Goal: Task Accomplishment & Management: Use online tool/utility

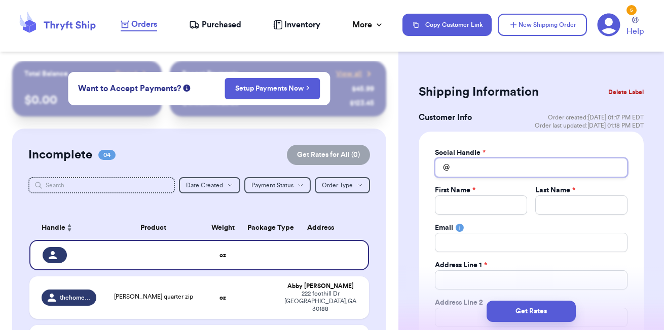
click at [487, 164] on input "Total Amount Paid" at bounding box center [531, 167] width 193 height 19
type input "c"
type input "ci"
type input "cin"
type input "cind"
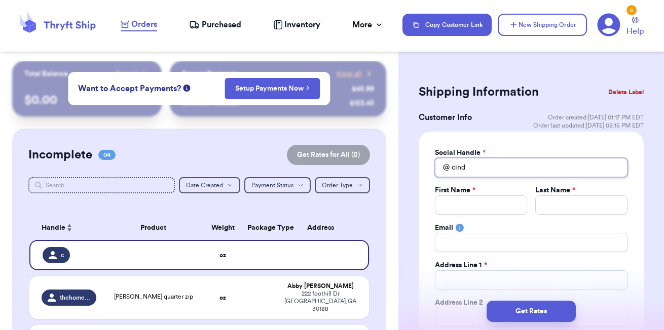
type input "cindt"
type input "cind"
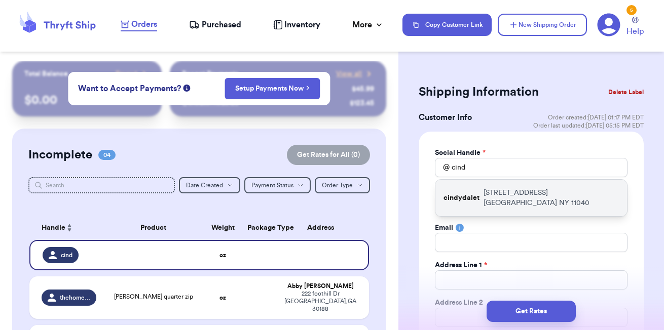
click at [496, 197] on p "[STREET_ADDRESS]" at bounding box center [550, 198] width 135 height 20
type input "cindydalet"
type input "[PERSON_NAME]"
type input "Tosca"
type input "[PERSON_NAME][EMAIL_ADDRESS][DOMAIN_NAME]"
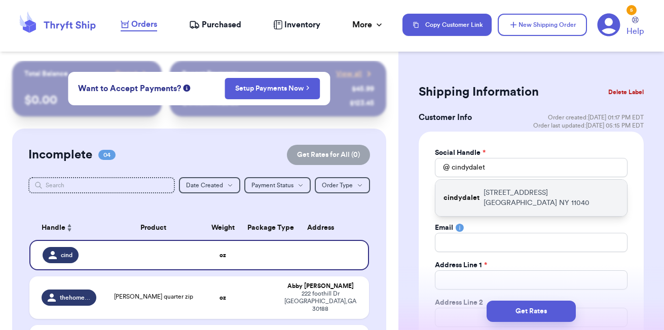
type input "[STREET_ADDRESS]"
type input "[GEOGRAPHIC_DATA]"
select select "NY"
type input "11040"
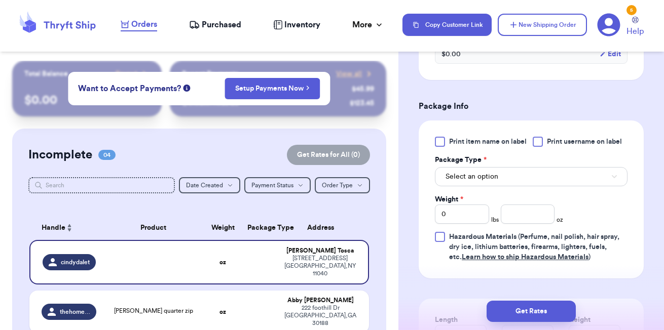
scroll to position [680, 0]
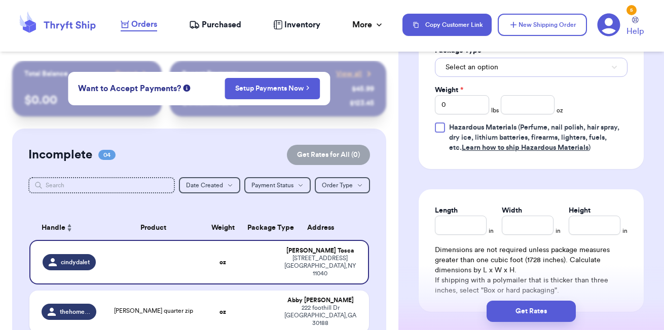
click at [493, 68] on span "Select an option" at bounding box center [471, 67] width 53 height 10
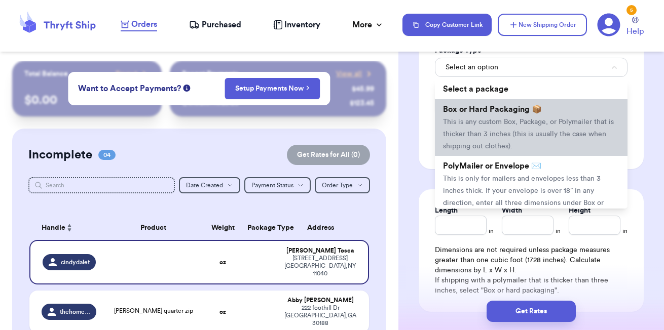
click at [482, 128] on span "This is any custom Box, Package, or Polymailer that is thicker than 3 inches (t…" at bounding box center [528, 134] width 171 height 31
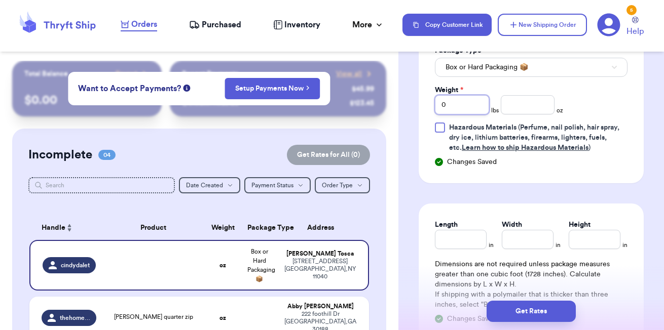
click at [469, 106] on input "0" at bounding box center [462, 104] width 54 height 19
type input "4"
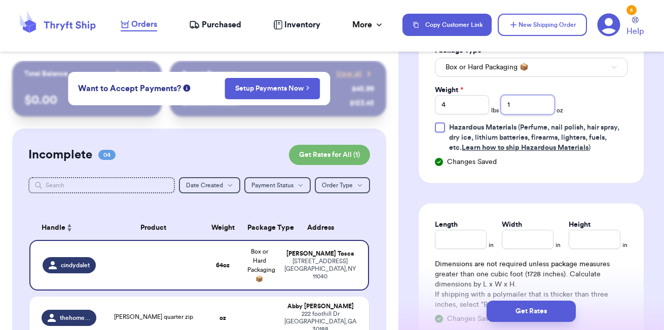
type input "18"
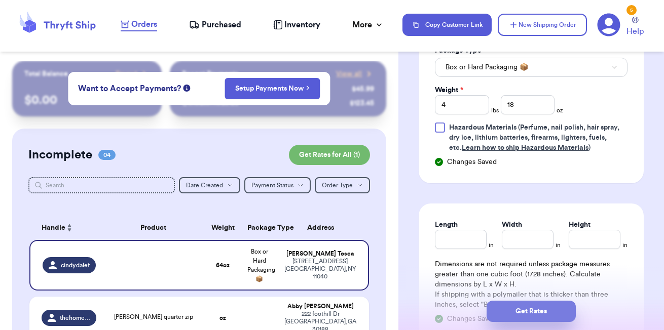
click at [523, 310] on button "Get Rates" at bounding box center [531, 311] width 89 height 21
type input "1"
type input "2"
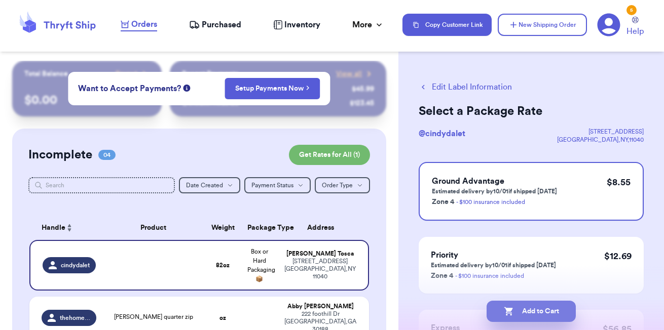
click at [533, 311] on button "Add to Cart" at bounding box center [531, 311] width 89 height 21
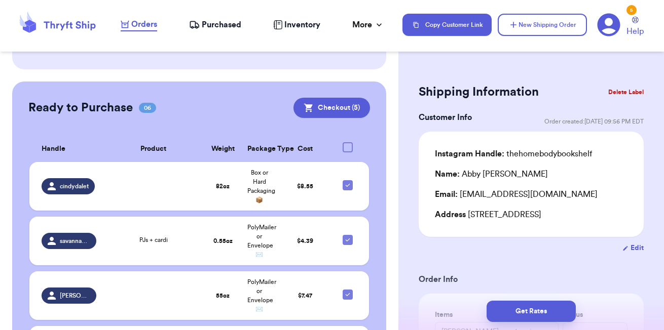
scroll to position [351, 0]
